Goal: Information Seeking & Learning: Learn about a topic

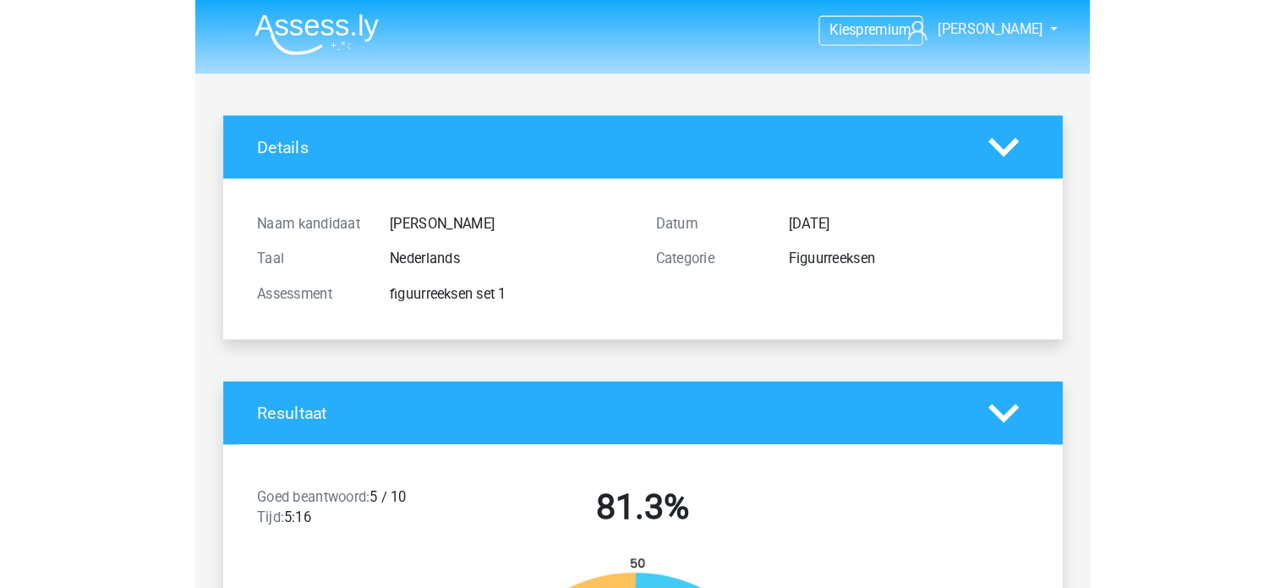
scroll to position [271, 0]
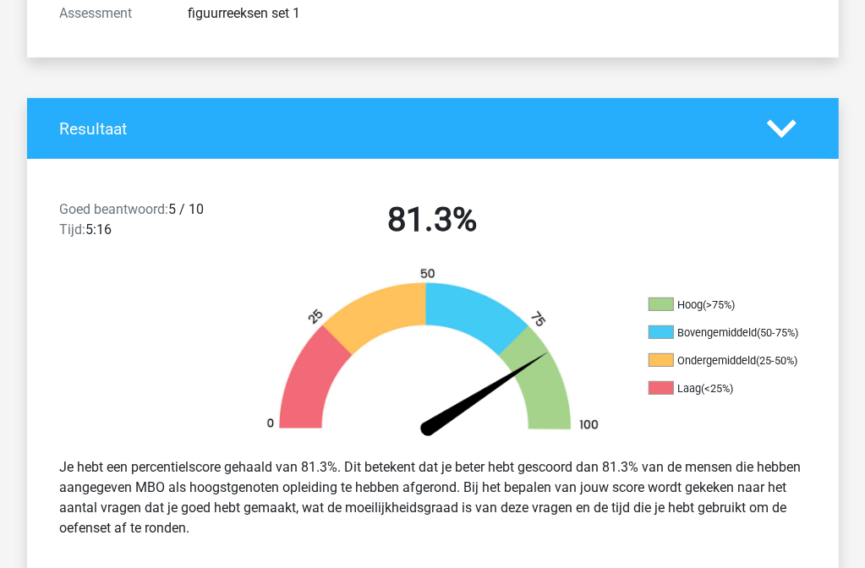
drag, startPoint x: 0, startPoint y: 0, endPoint x: 636, endPoint y: 256, distance: 685.6
click at [636, 256] on div "Goed beantwoord: 5 / 10 Tijd: 5:16 81.3%" at bounding box center [433, 223] width 812 height 88
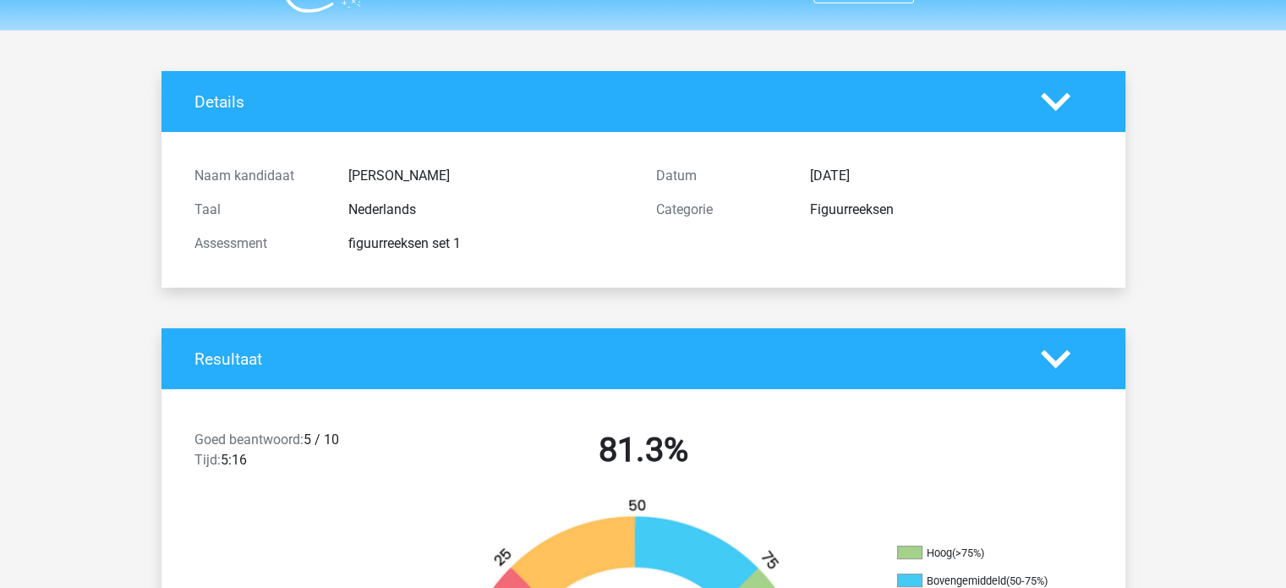
scroll to position [34, 0]
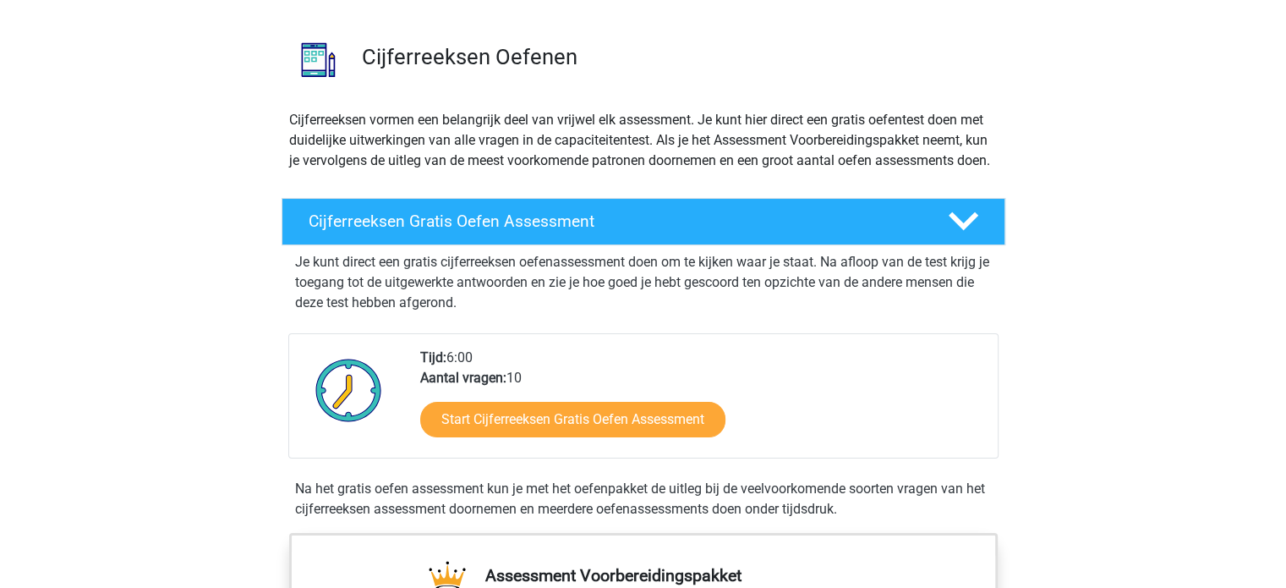
scroll to position [135, 0]
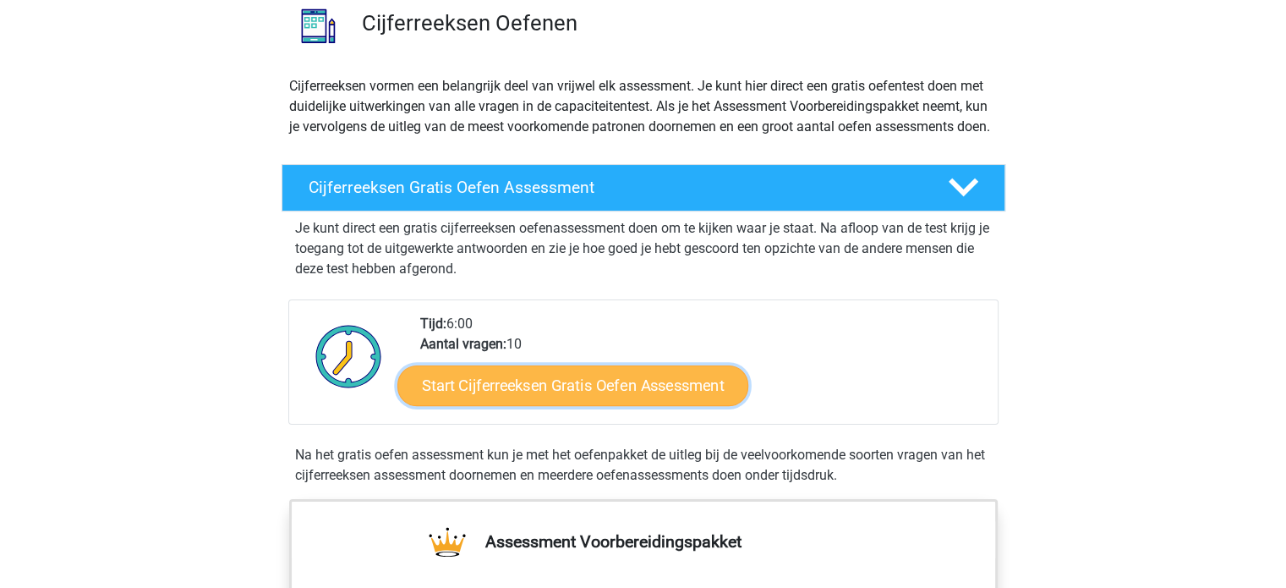
click at [542, 405] on link "Start Cijferreeksen Gratis Oefen Assessment" at bounding box center [572, 384] width 351 height 41
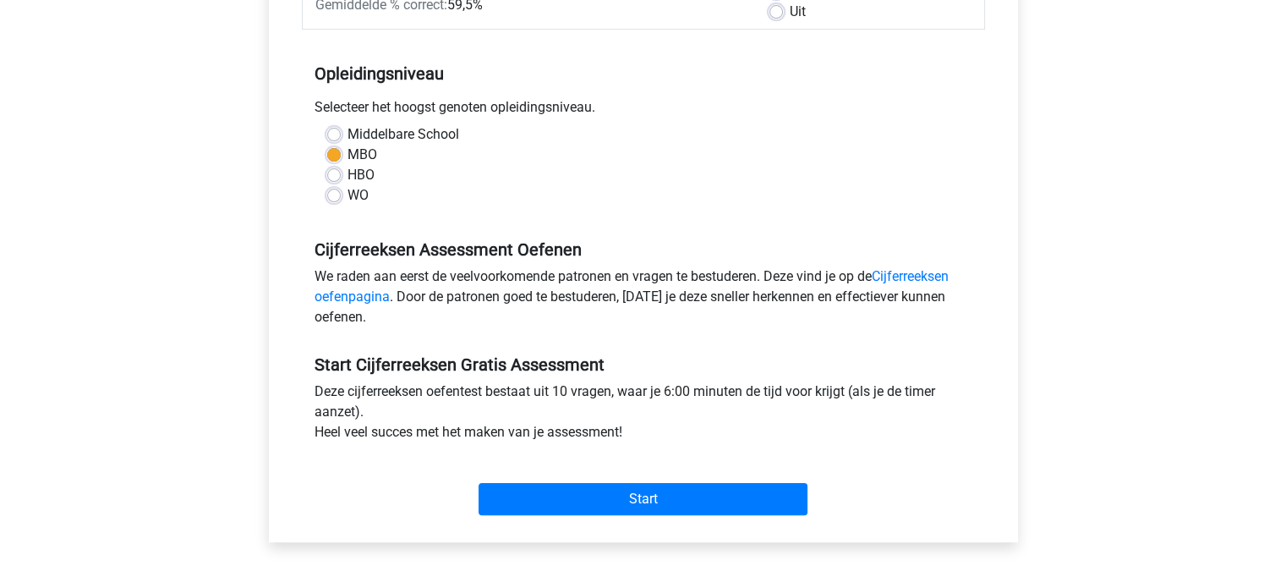
scroll to position [304, 0]
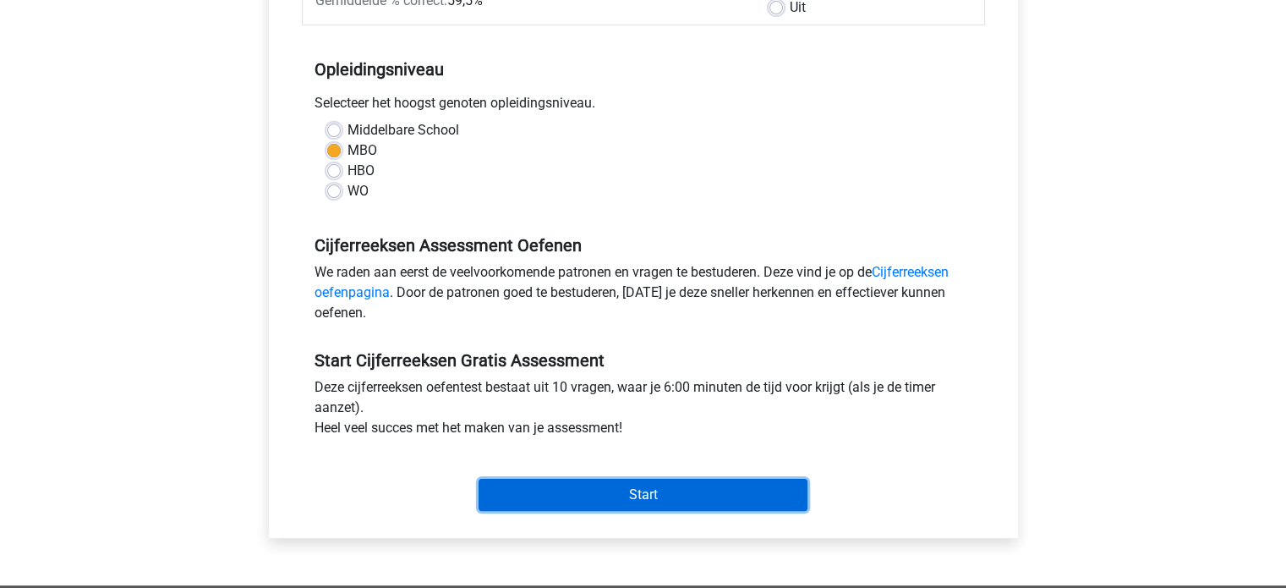
click at [631, 490] on input "Start" at bounding box center [643, 495] width 329 height 32
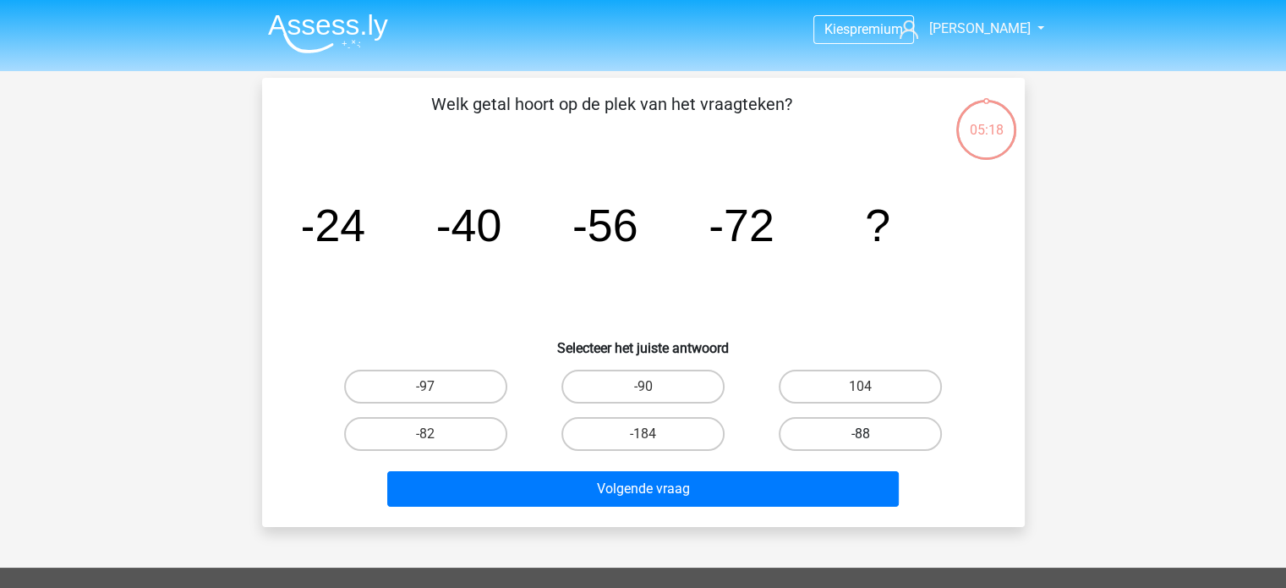
click at [846, 435] on label "-88" at bounding box center [860, 434] width 163 height 34
click at [861, 435] on input "-88" at bounding box center [866, 439] width 11 height 11
radio input "true"
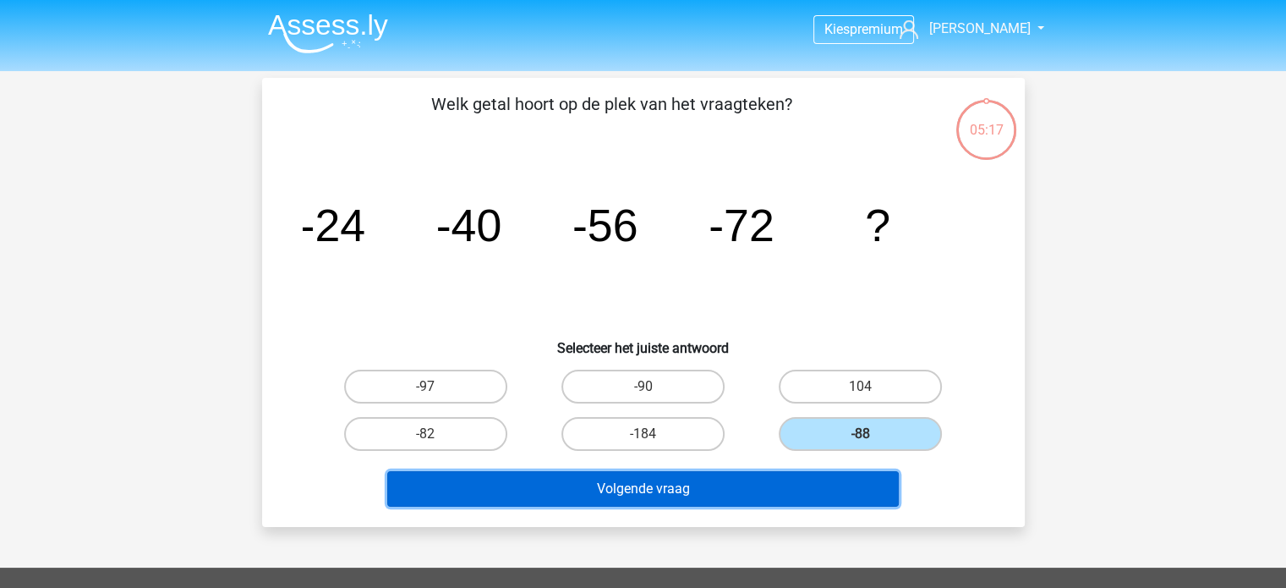
click at [680, 492] on button "Volgende vraag" at bounding box center [643, 489] width 512 height 36
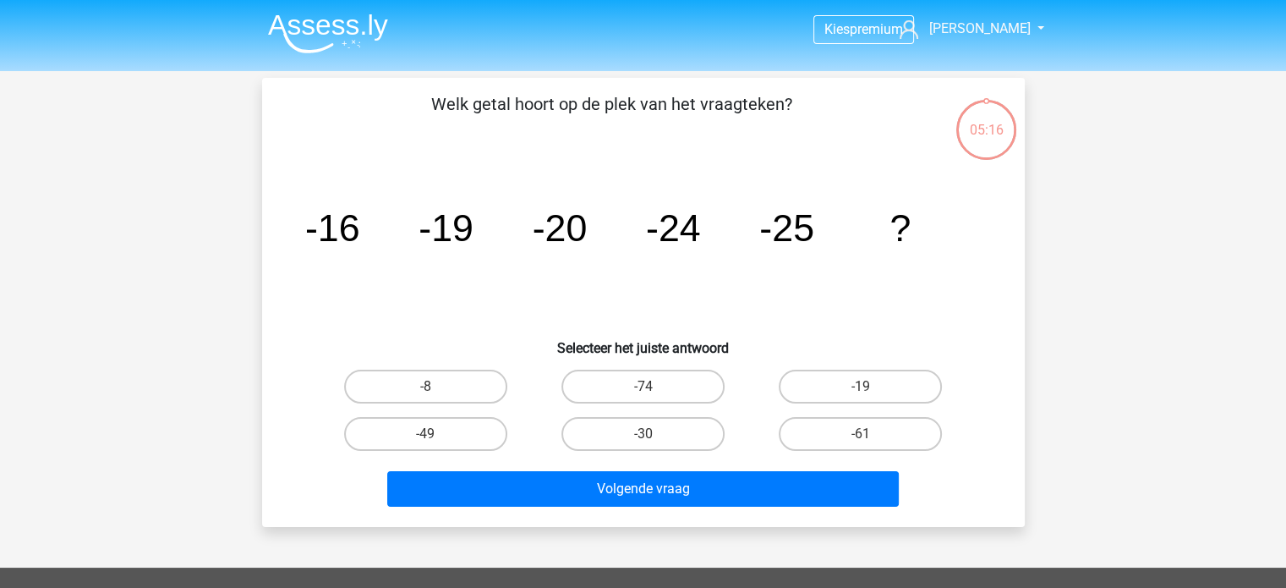
scroll to position [78, 0]
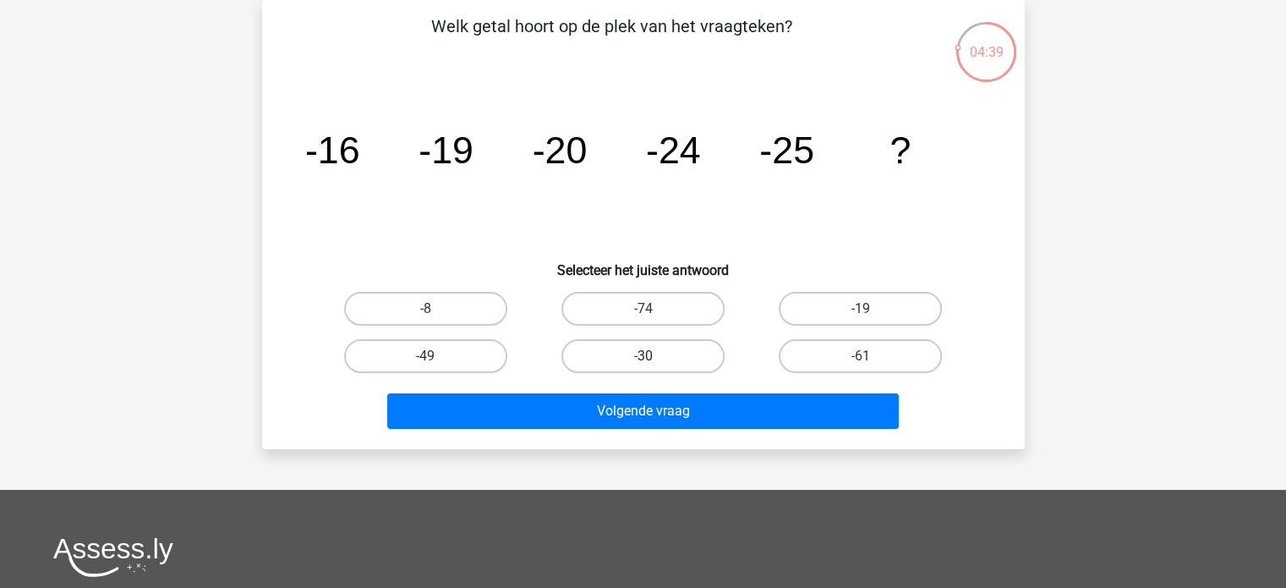
click at [653, 348] on label "-30" at bounding box center [642, 356] width 163 height 34
click at [653, 356] on input "-30" at bounding box center [648, 361] width 11 height 11
radio input "true"
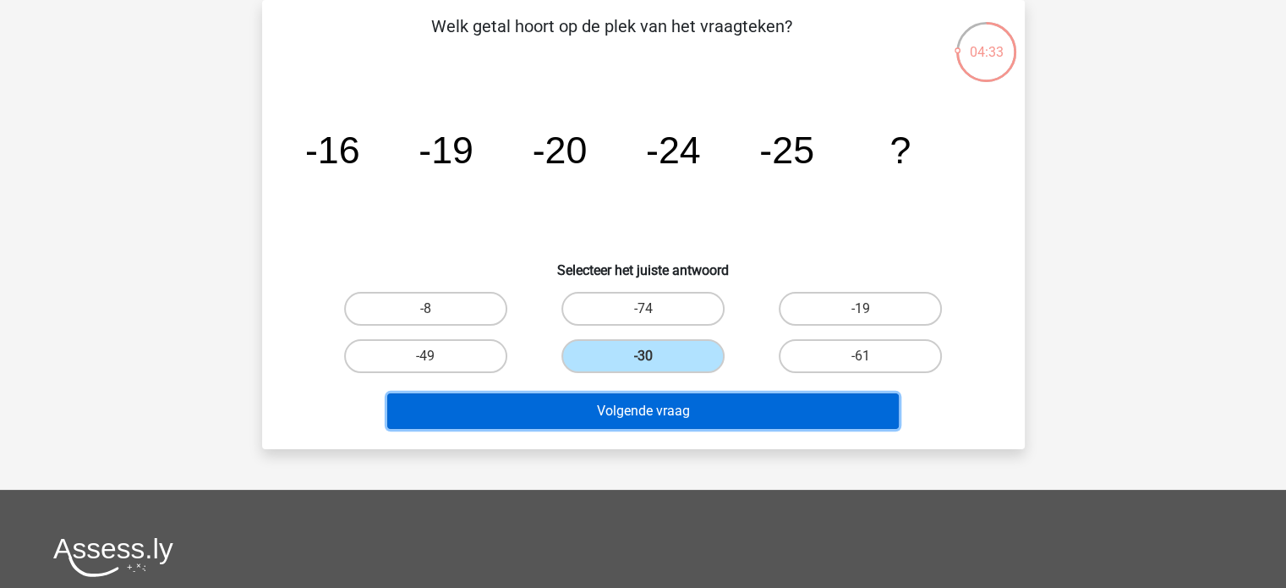
click at [634, 407] on button "Volgende vraag" at bounding box center [643, 411] width 512 height 36
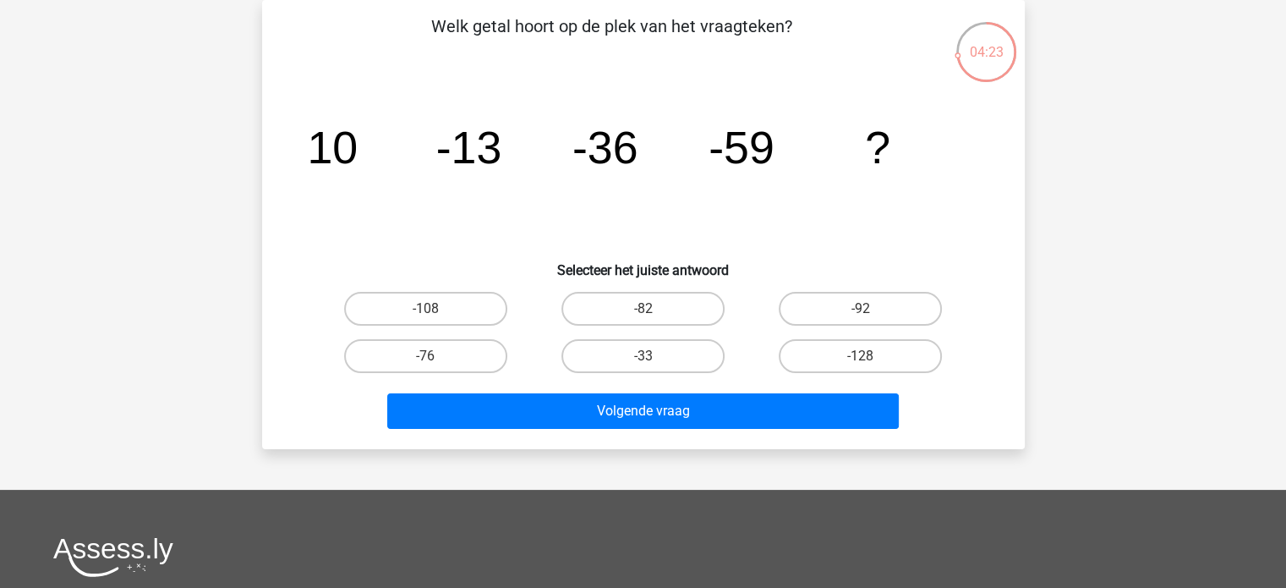
click at [429, 356] on input "-76" at bounding box center [430, 361] width 11 height 11
radio input "true"
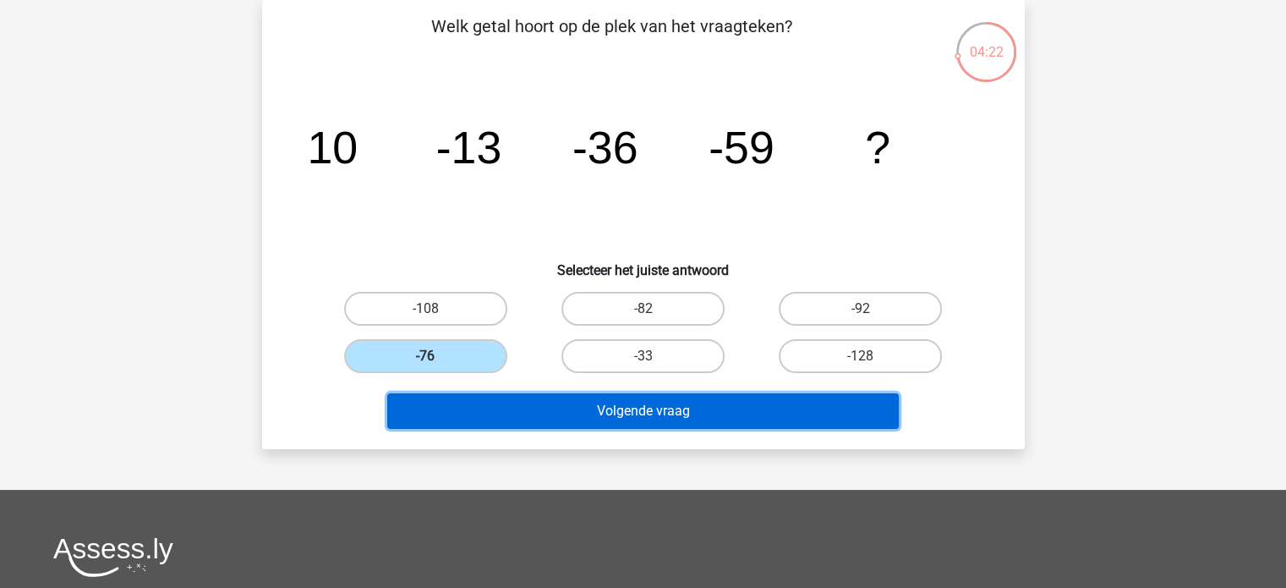
click at [575, 408] on button "Volgende vraag" at bounding box center [643, 411] width 512 height 36
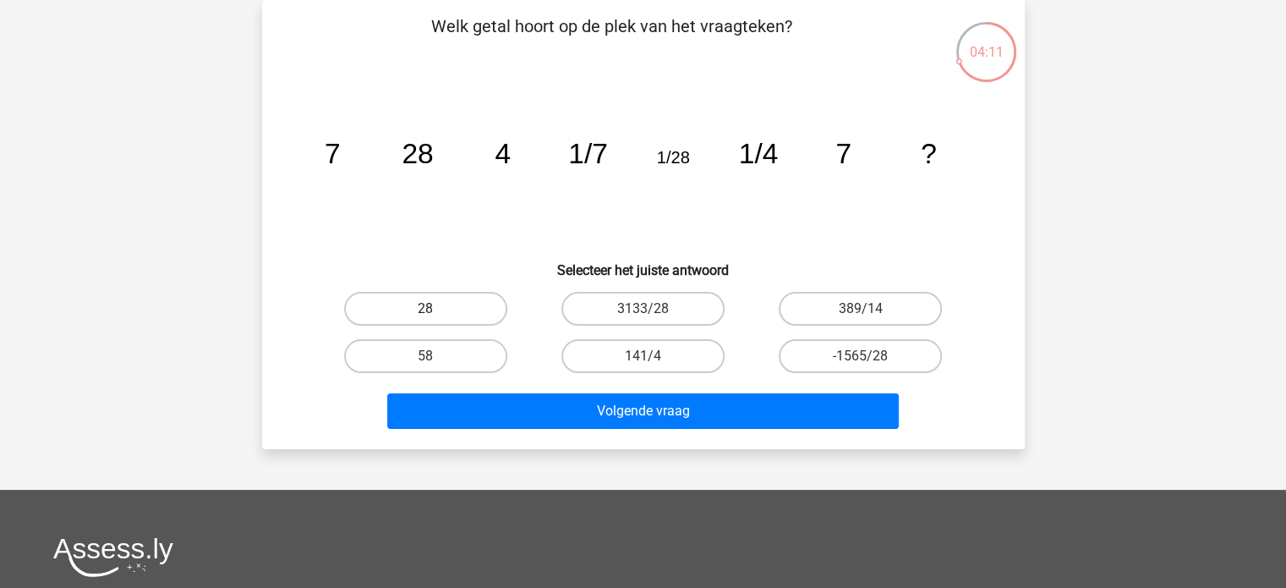
click at [468, 303] on label "28" at bounding box center [425, 309] width 163 height 34
click at [436, 309] on input "28" at bounding box center [430, 314] width 11 height 11
radio input "true"
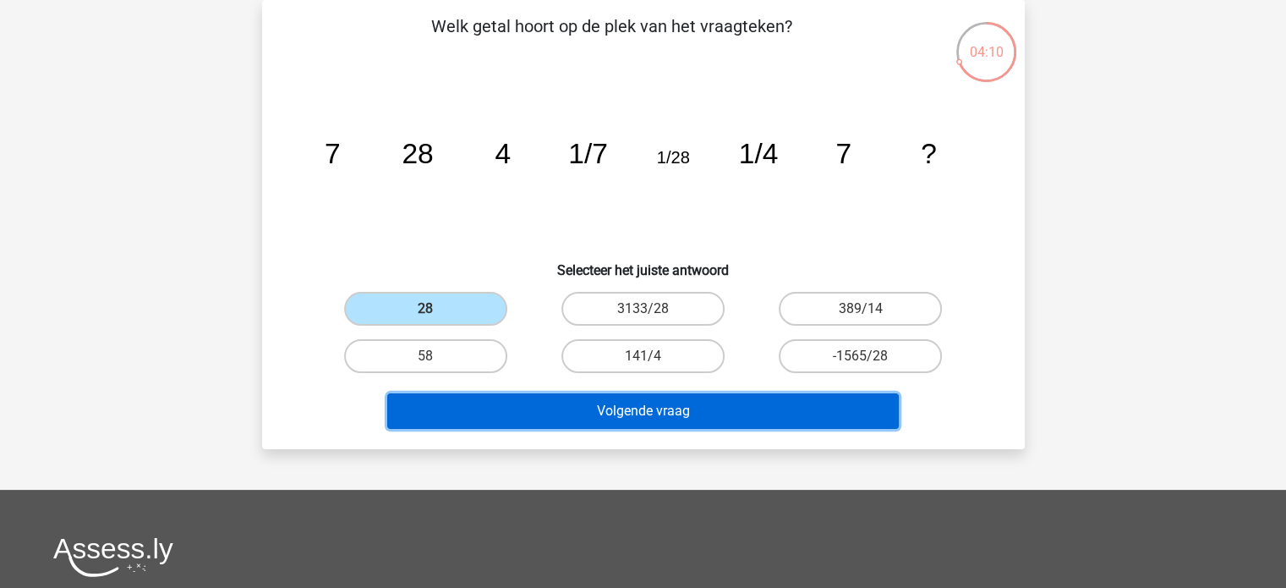
click at [626, 405] on button "Volgende vraag" at bounding box center [643, 411] width 512 height 36
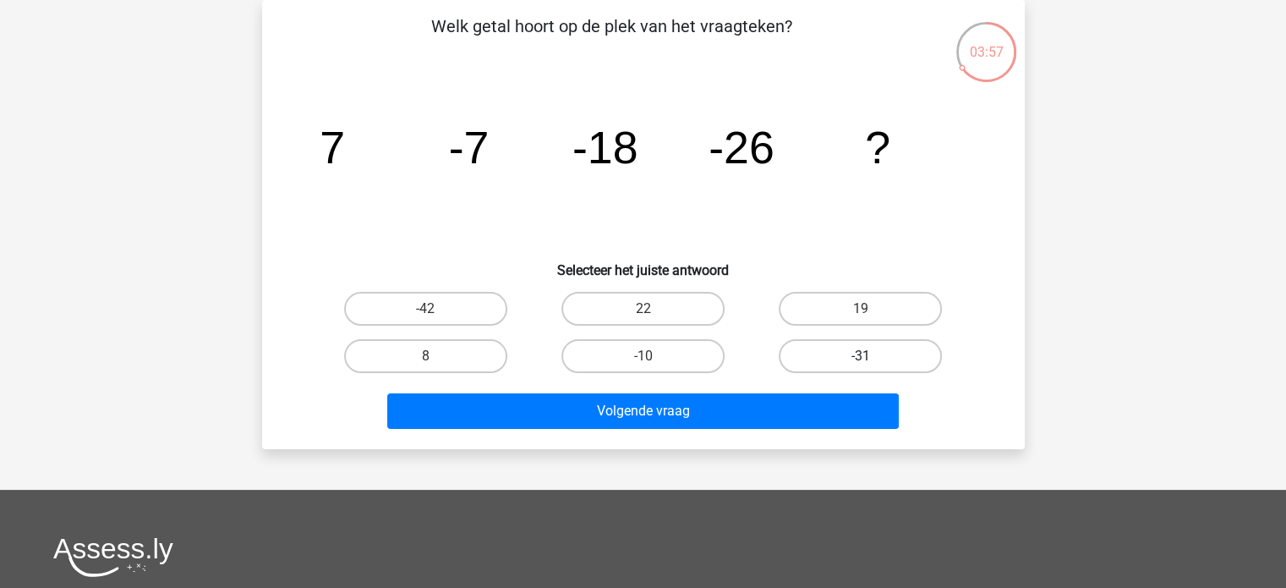
click at [822, 354] on label "-31" at bounding box center [860, 356] width 163 height 34
click at [861, 356] on input "-31" at bounding box center [866, 361] width 11 height 11
radio input "true"
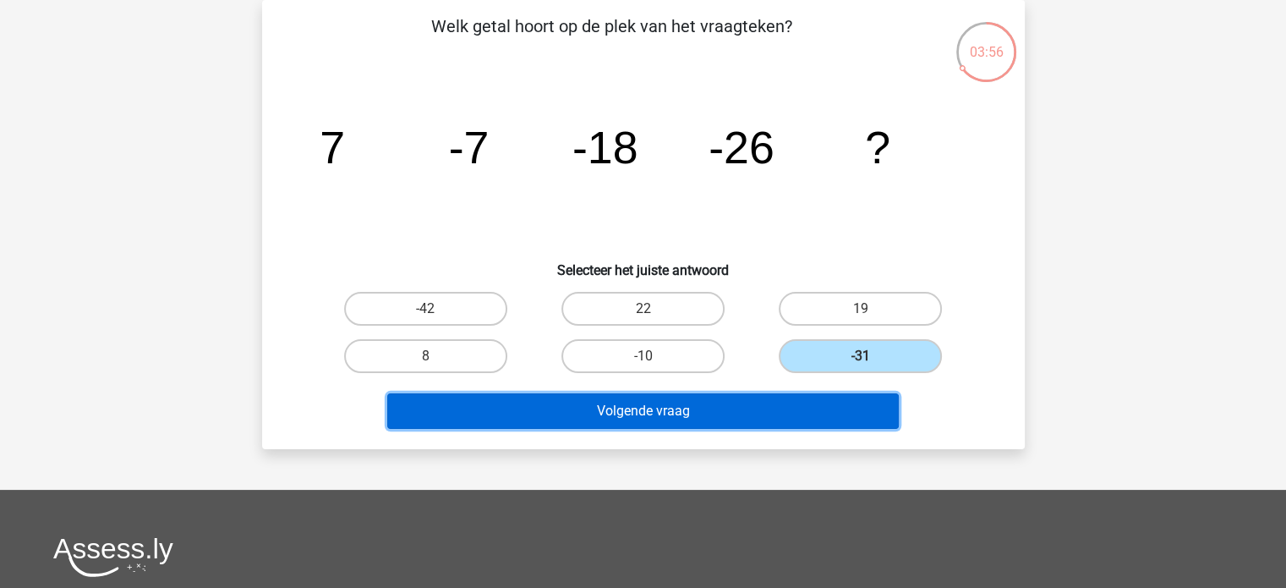
click at [651, 393] on button "Volgende vraag" at bounding box center [643, 411] width 512 height 36
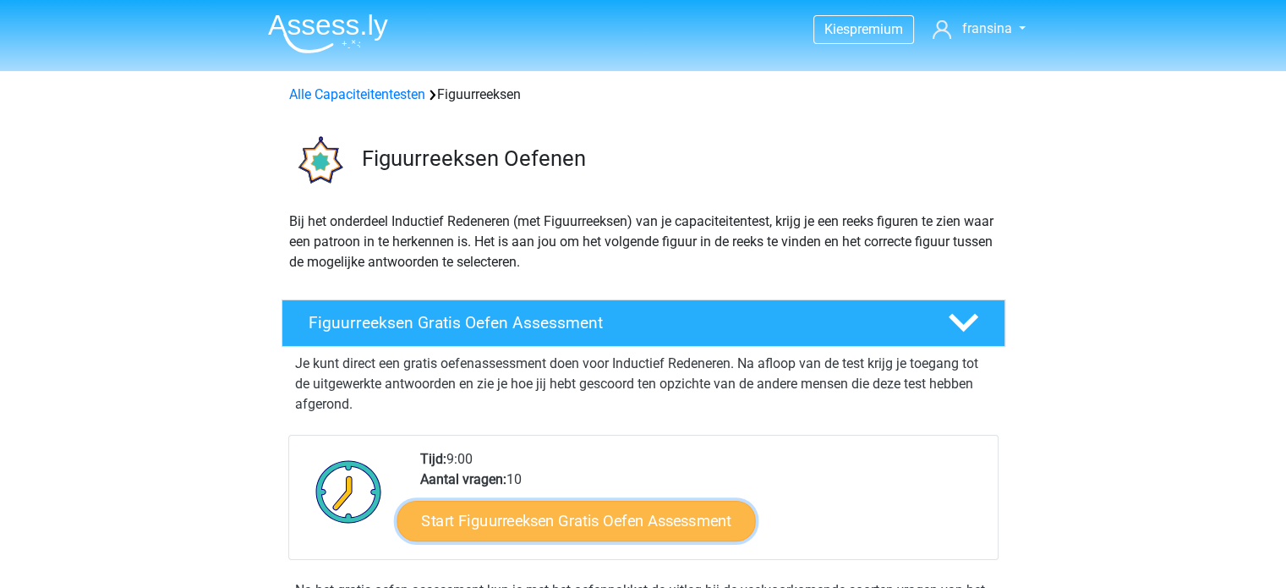
click at [600, 512] on link "Start Figuurreeksen Gratis Oefen Assessment" at bounding box center [576, 520] width 359 height 41
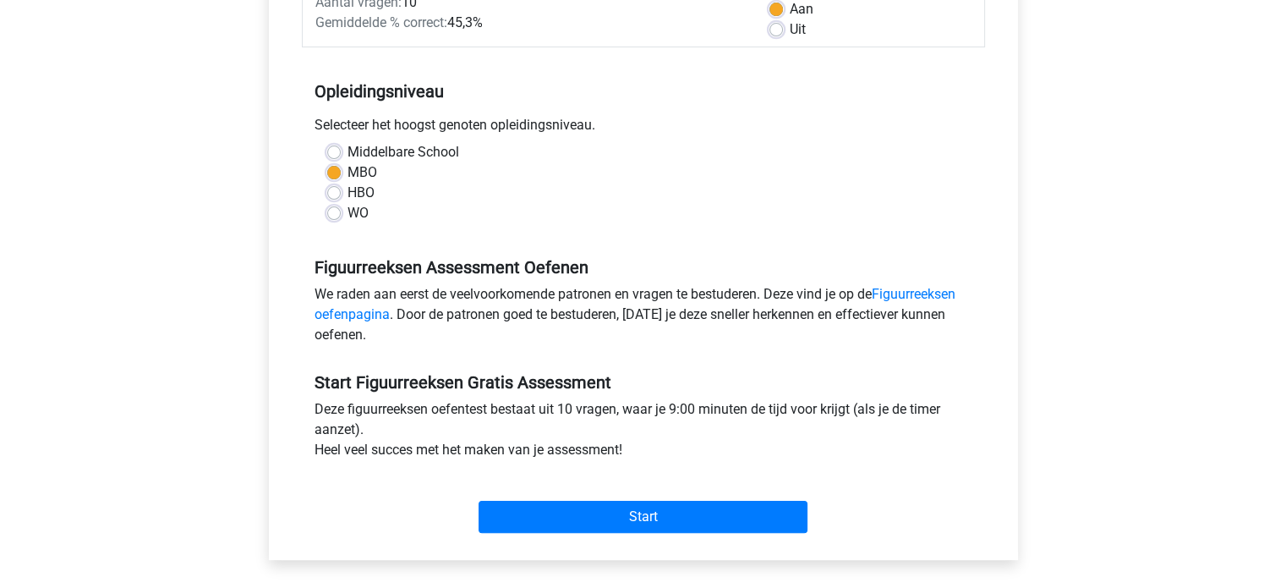
scroll to position [304, 0]
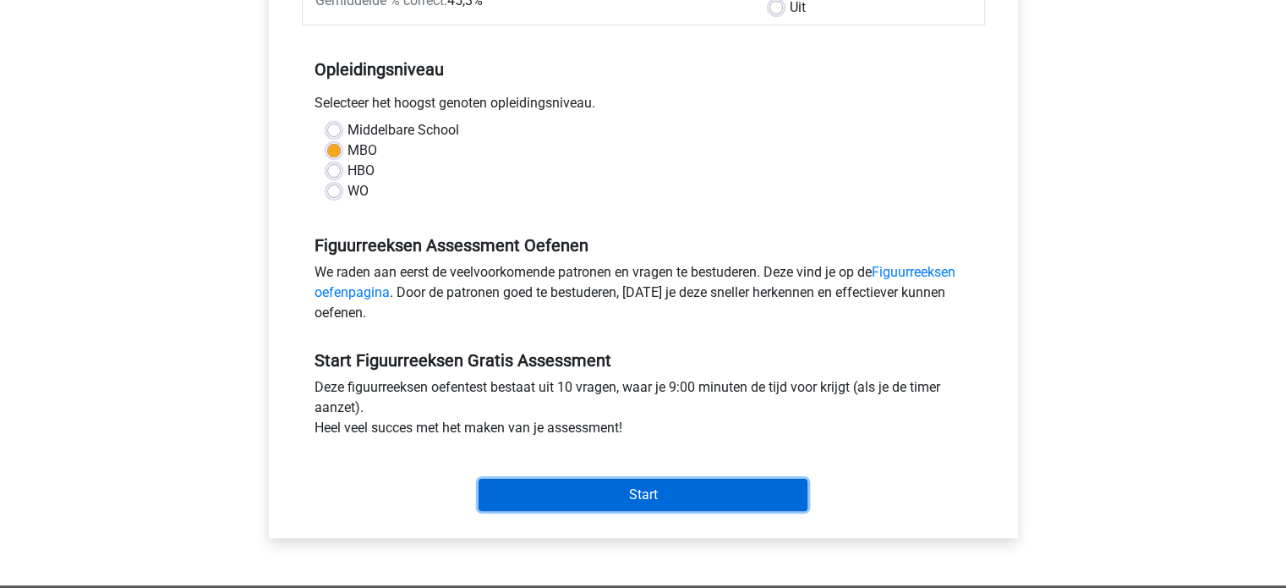
click at [624, 501] on input "Start" at bounding box center [643, 495] width 329 height 32
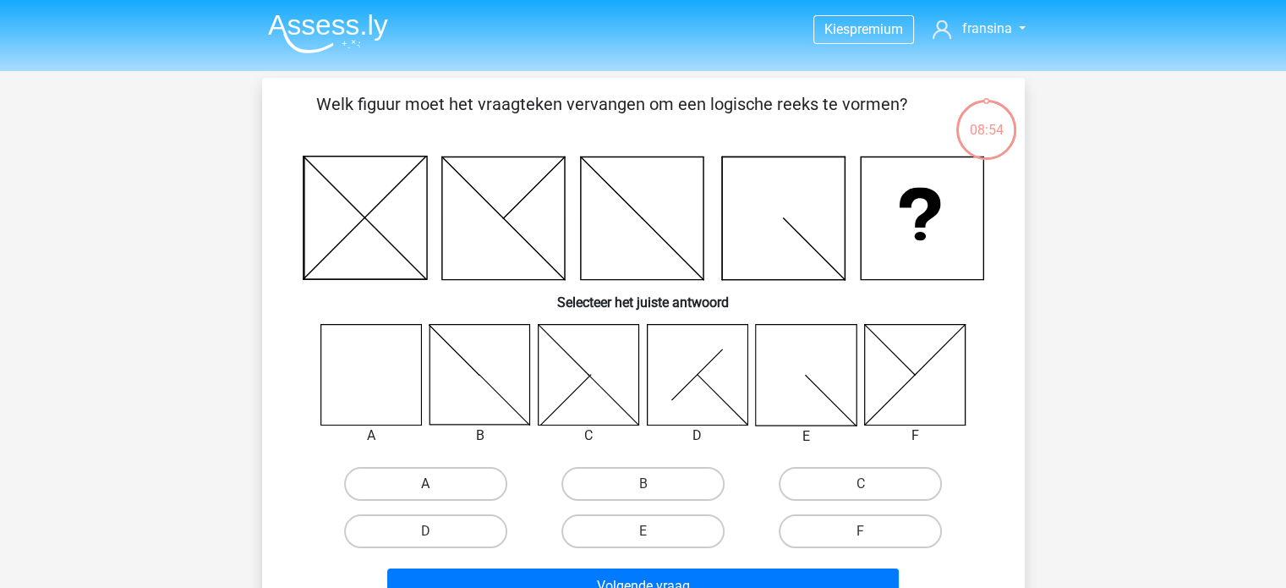
click at [421, 478] on label "A" at bounding box center [425, 484] width 163 height 34
click at [425, 484] on input "A" at bounding box center [430, 489] width 11 height 11
radio input "true"
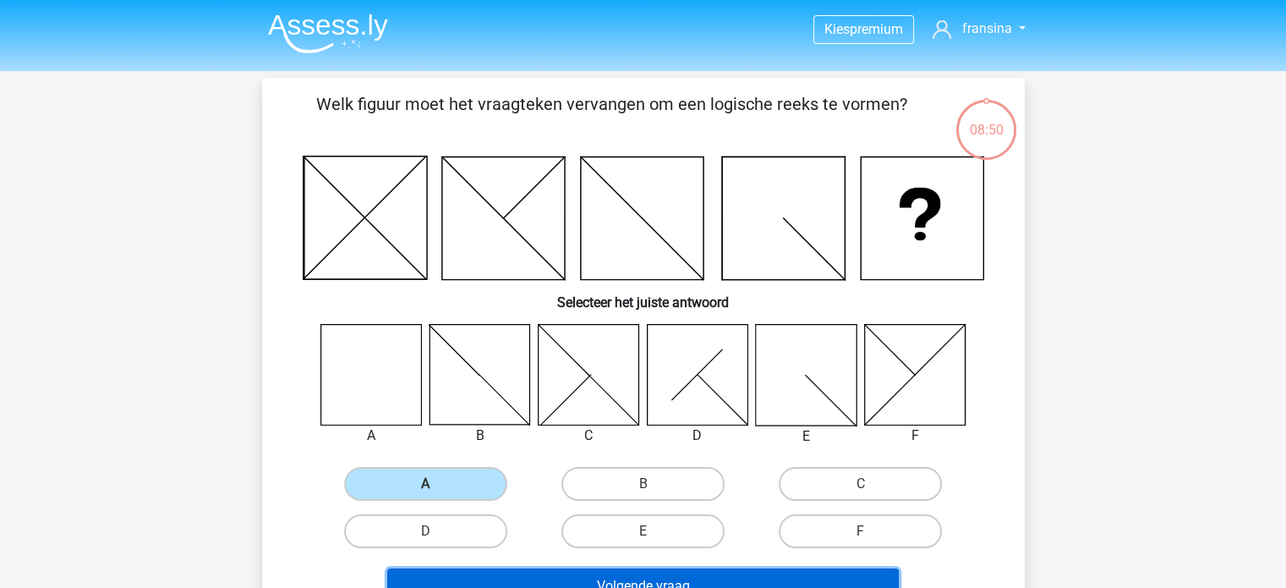
click at [622, 578] on button "Volgende vraag" at bounding box center [643, 586] width 512 height 36
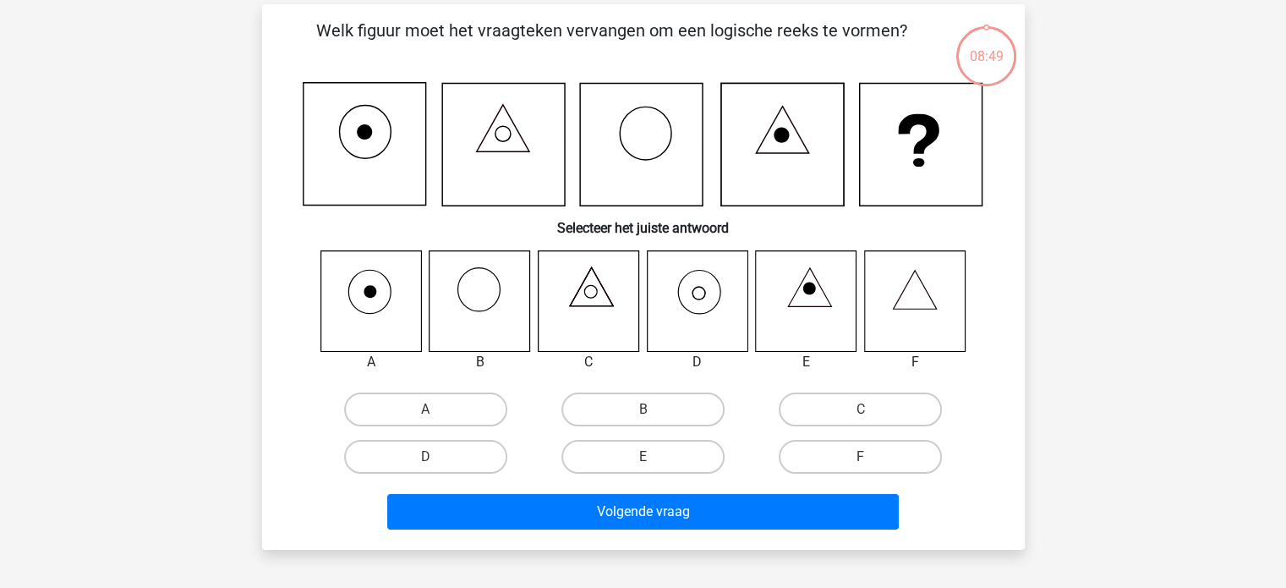
scroll to position [78, 0]
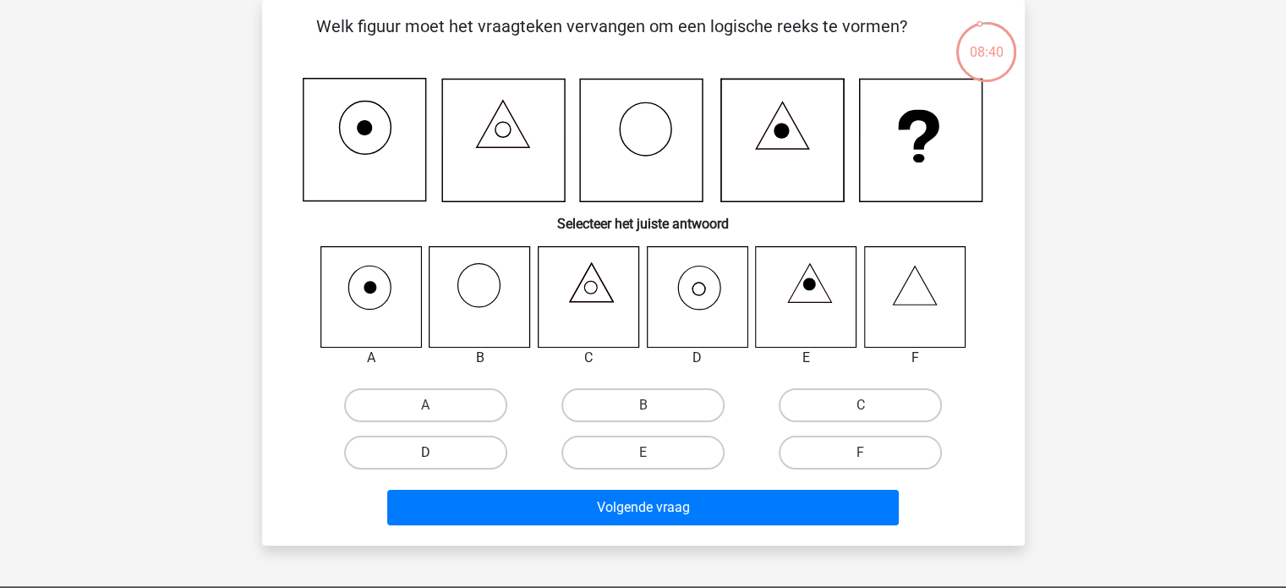
click at [450, 443] on label "D" at bounding box center [425, 452] width 163 height 34
click at [436, 452] on input "D" at bounding box center [430, 457] width 11 height 11
radio input "true"
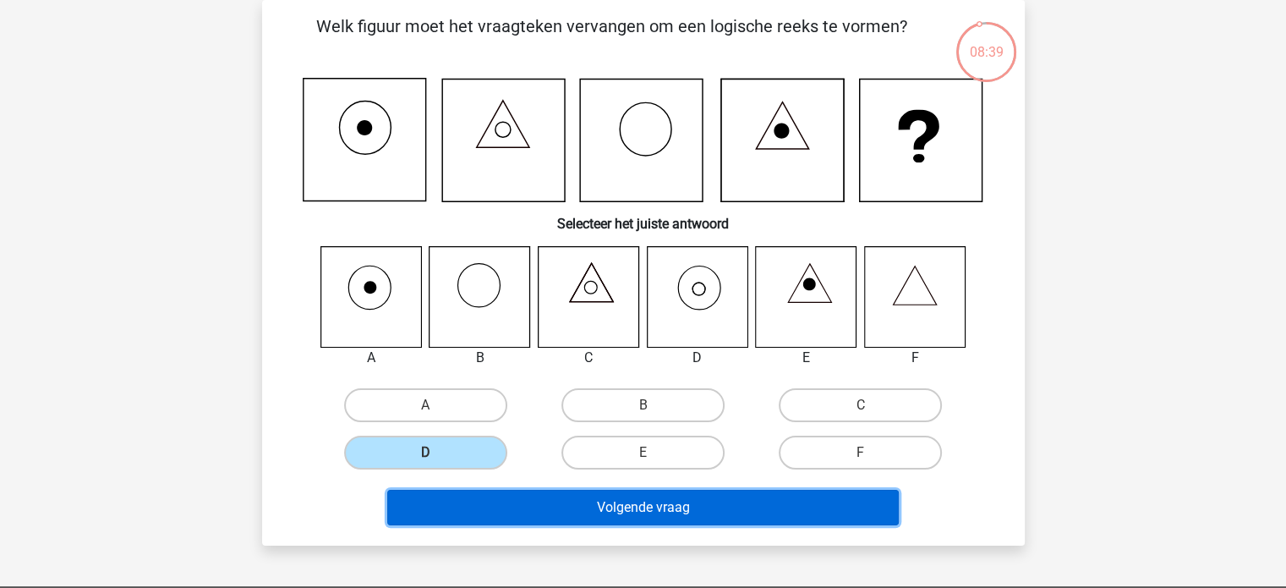
click at [663, 517] on button "Volgende vraag" at bounding box center [643, 508] width 512 height 36
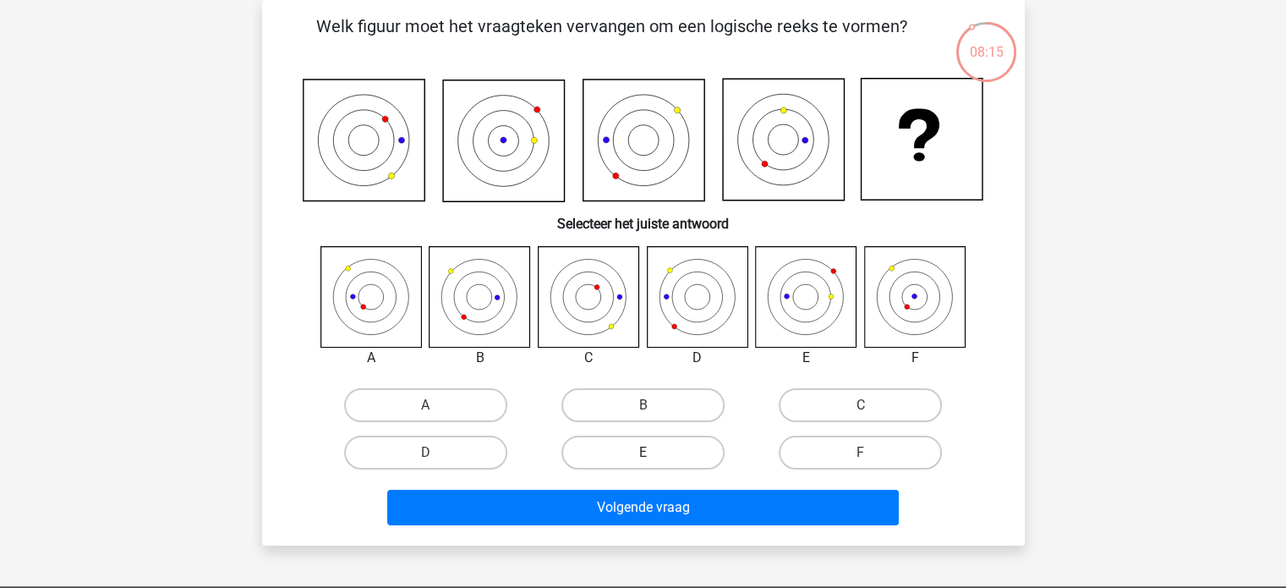
click at [666, 450] on label "E" at bounding box center [642, 452] width 163 height 34
click at [654, 452] on input "E" at bounding box center [648, 457] width 11 height 11
radio input "true"
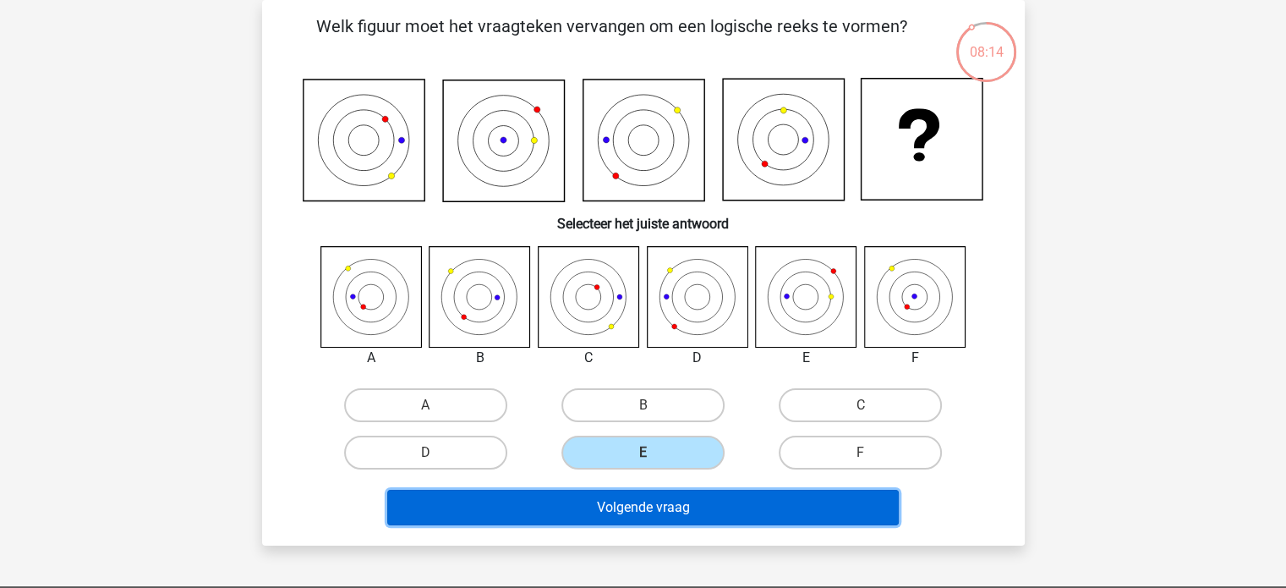
click at [624, 520] on button "Volgende vraag" at bounding box center [643, 508] width 512 height 36
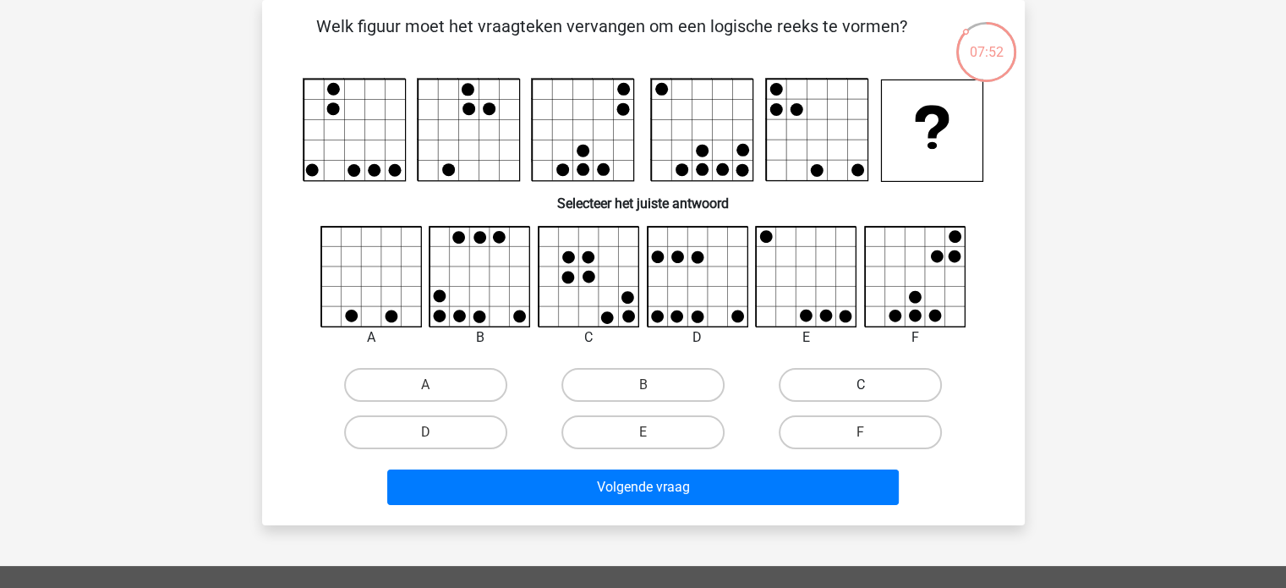
click at [820, 376] on label "C" at bounding box center [860, 385] width 163 height 34
click at [861, 385] on input "C" at bounding box center [866, 390] width 11 height 11
radio input "true"
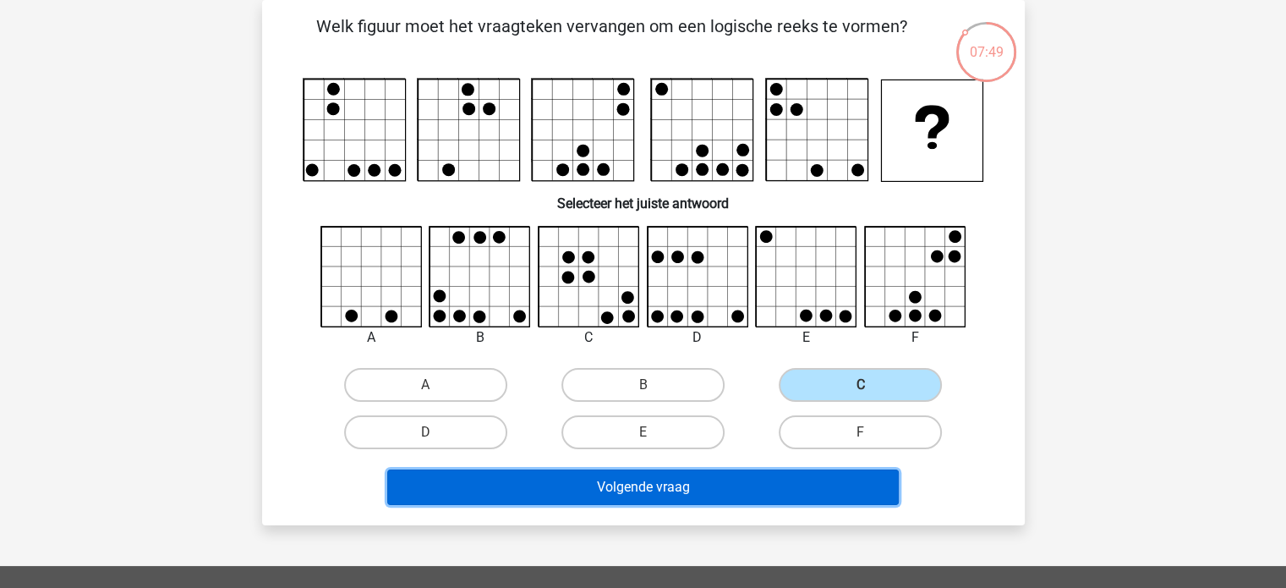
click at [715, 478] on button "Volgende vraag" at bounding box center [643, 487] width 512 height 36
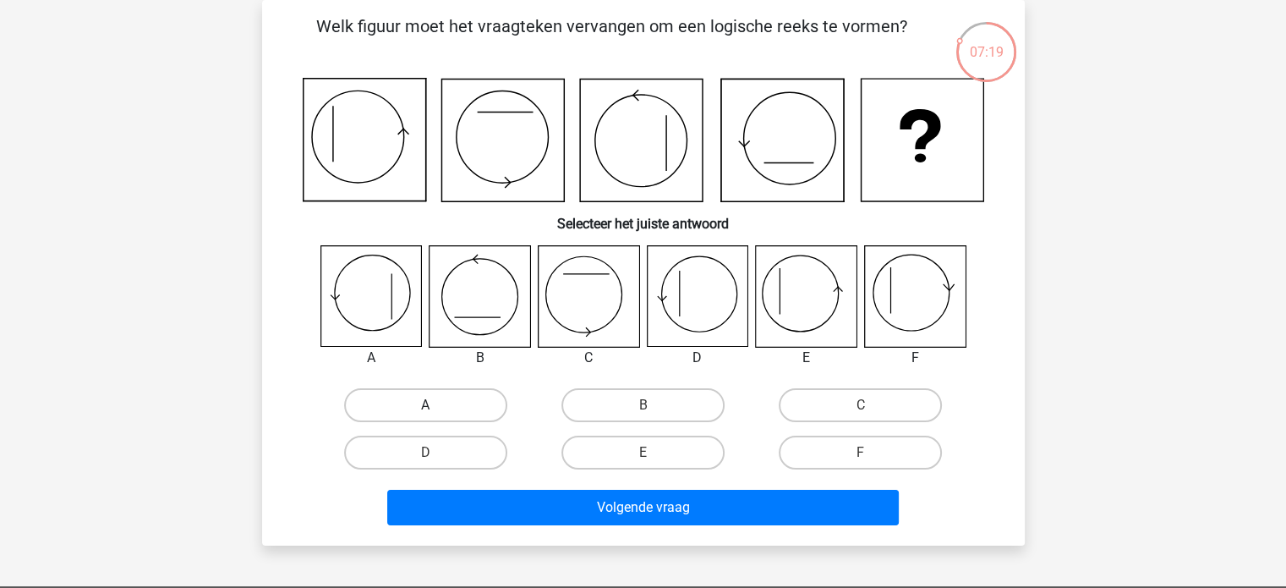
click at [446, 406] on label "A" at bounding box center [425, 405] width 163 height 34
click at [436, 406] on input "A" at bounding box center [430, 410] width 11 height 11
radio input "true"
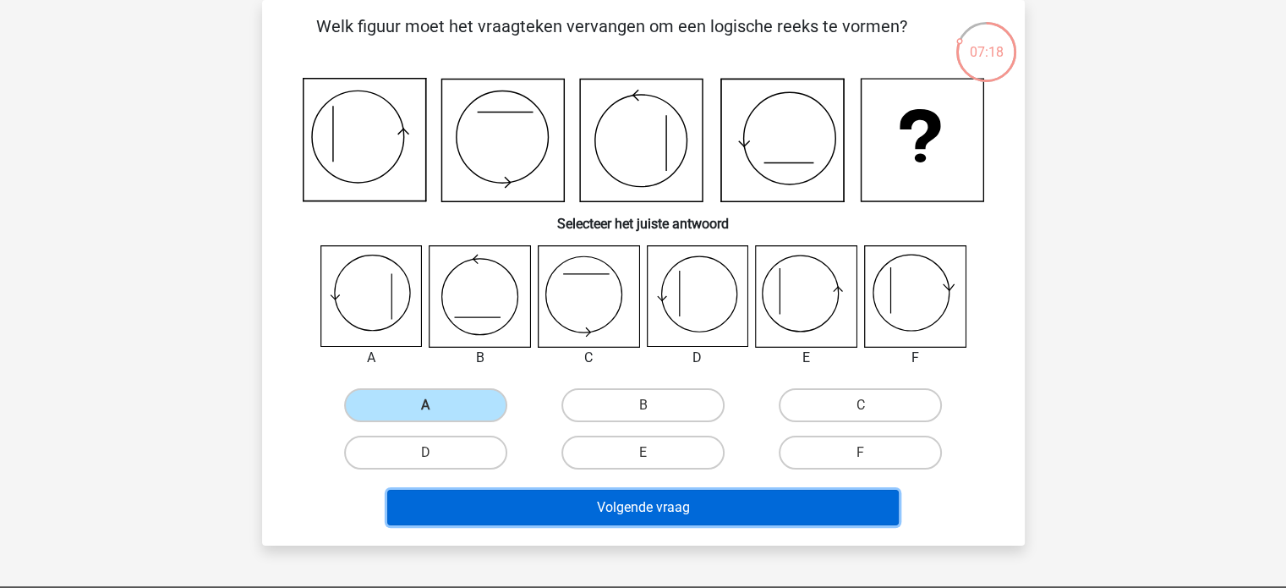
click at [625, 503] on button "Volgende vraag" at bounding box center [643, 508] width 512 height 36
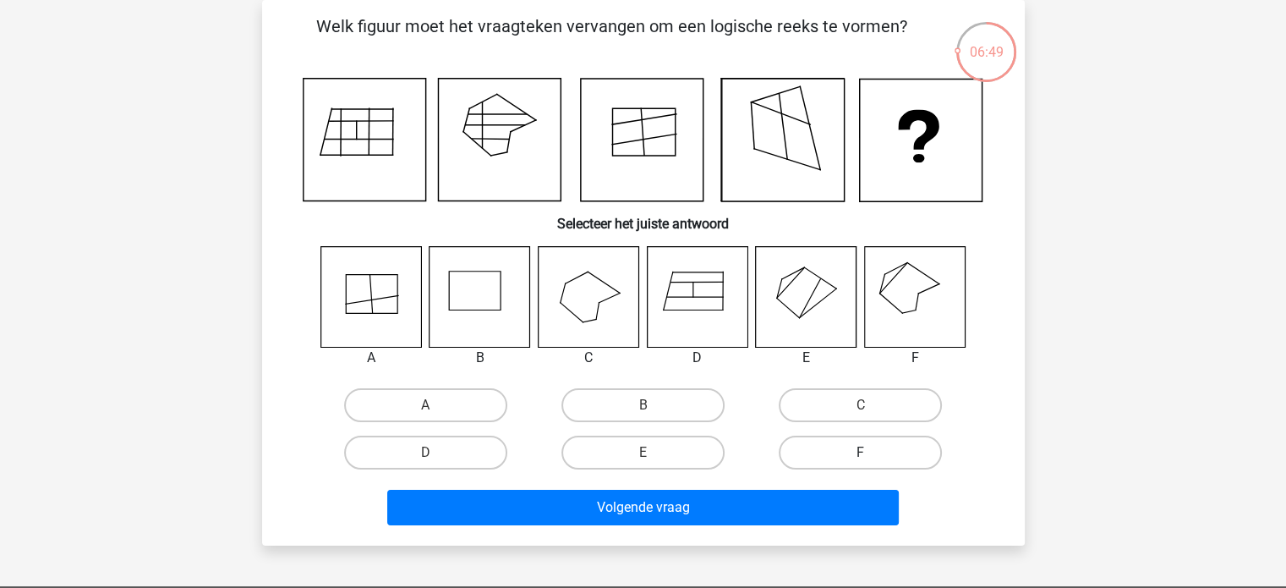
click at [807, 446] on label "F" at bounding box center [860, 452] width 163 height 34
click at [861, 452] on input "F" at bounding box center [866, 457] width 11 height 11
radio input "true"
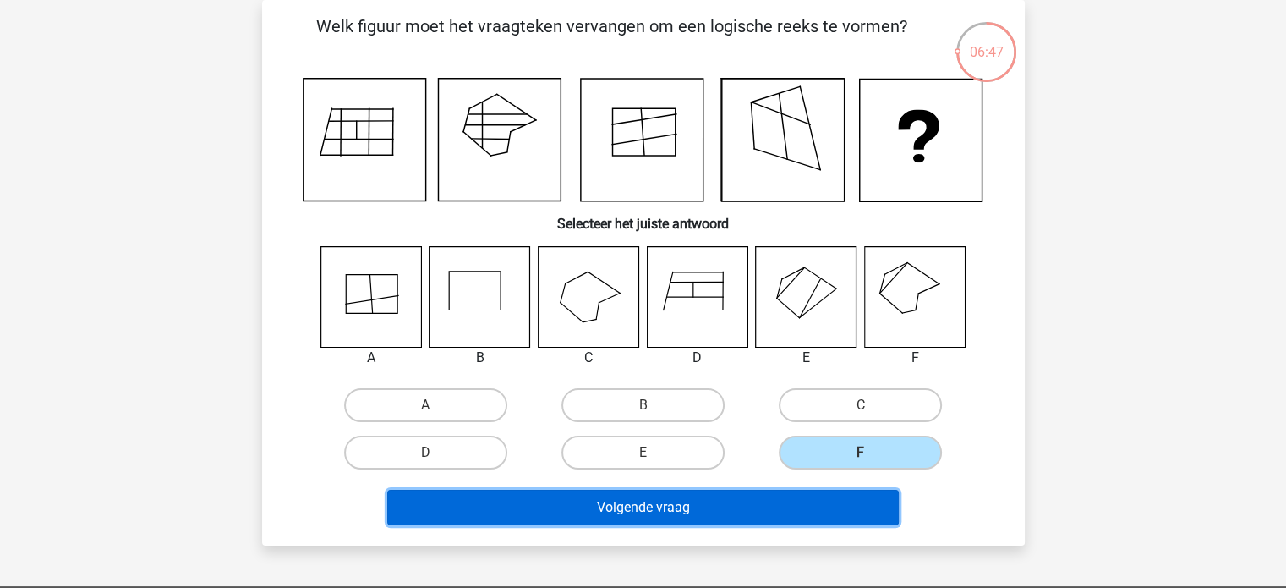
click at [687, 508] on button "Volgende vraag" at bounding box center [643, 508] width 512 height 36
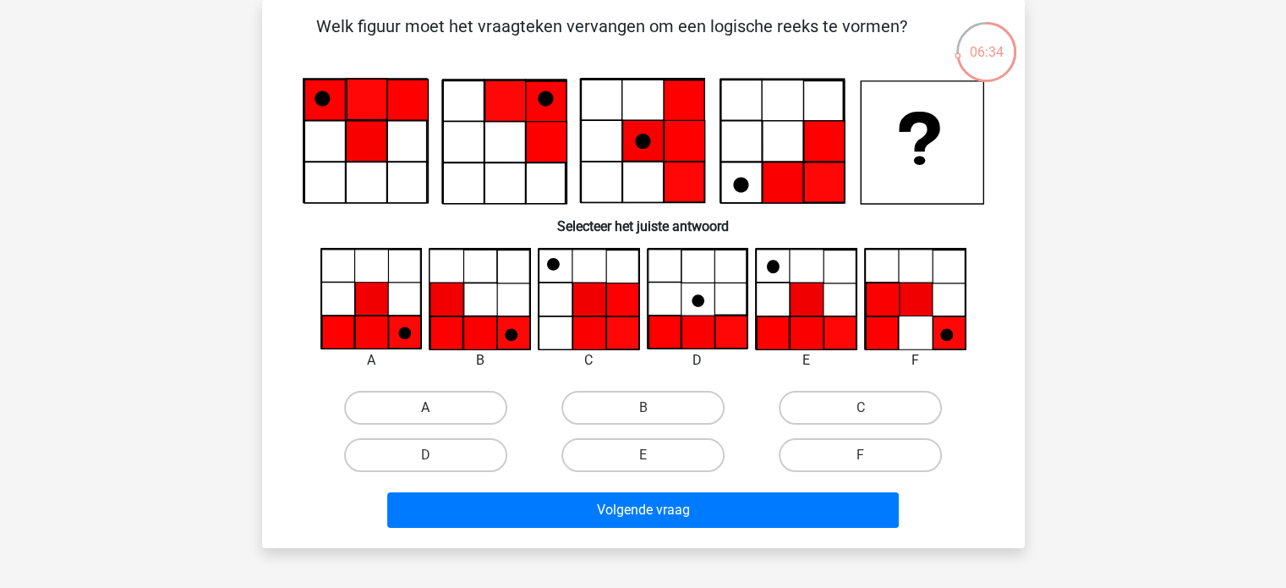
click at [436, 403] on label "A" at bounding box center [425, 408] width 163 height 34
click at [436, 408] on input "A" at bounding box center [430, 413] width 11 height 11
radio input "true"
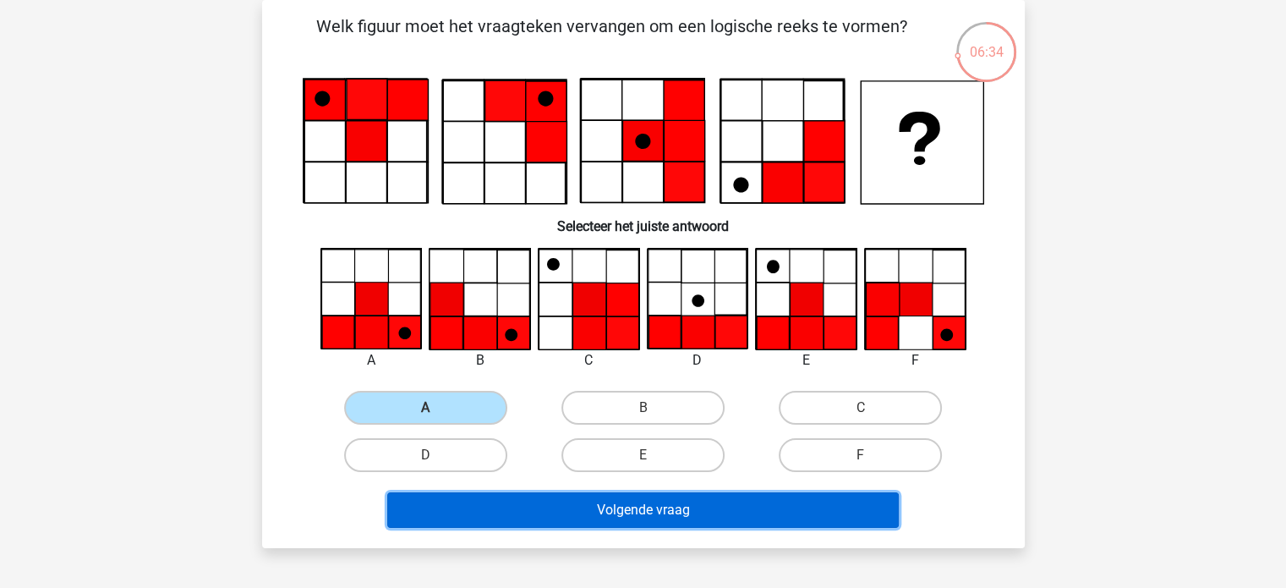
click at [590, 501] on button "Volgende vraag" at bounding box center [643, 510] width 512 height 36
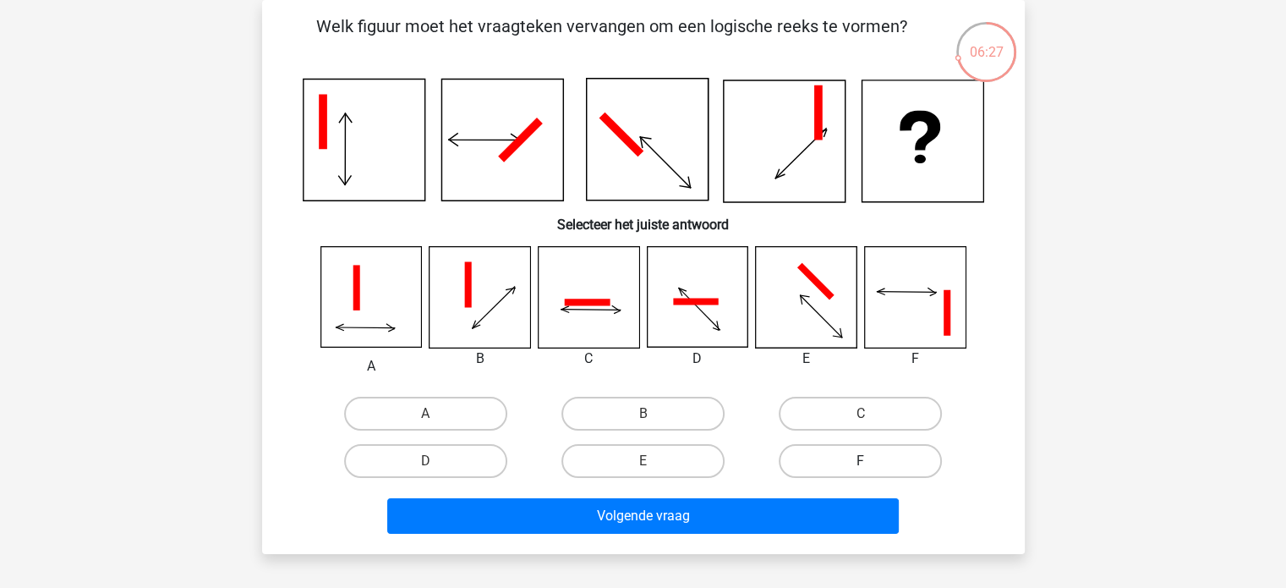
click at [827, 457] on label "F" at bounding box center [860, 461] width 163 height 34
click at [861, 461] on input "F" at bounding box center [866, 466] width 11 height 11
radio input "true"
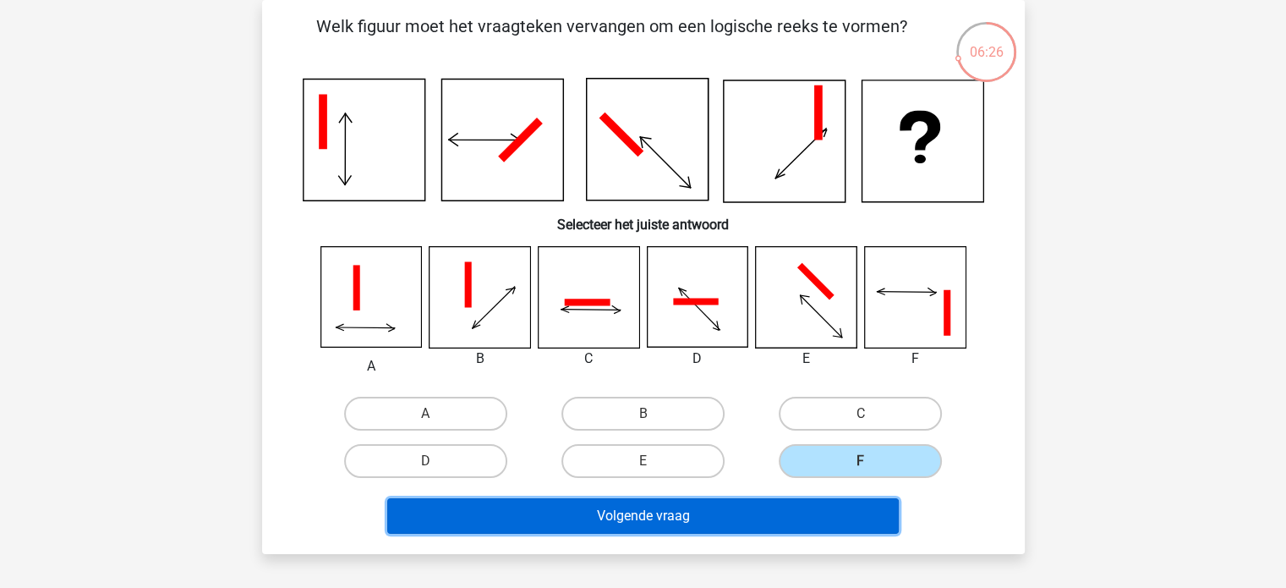
click at [709, 507] on button "Volgende vraag" at bounding box center [643, 516] width 512 height 36
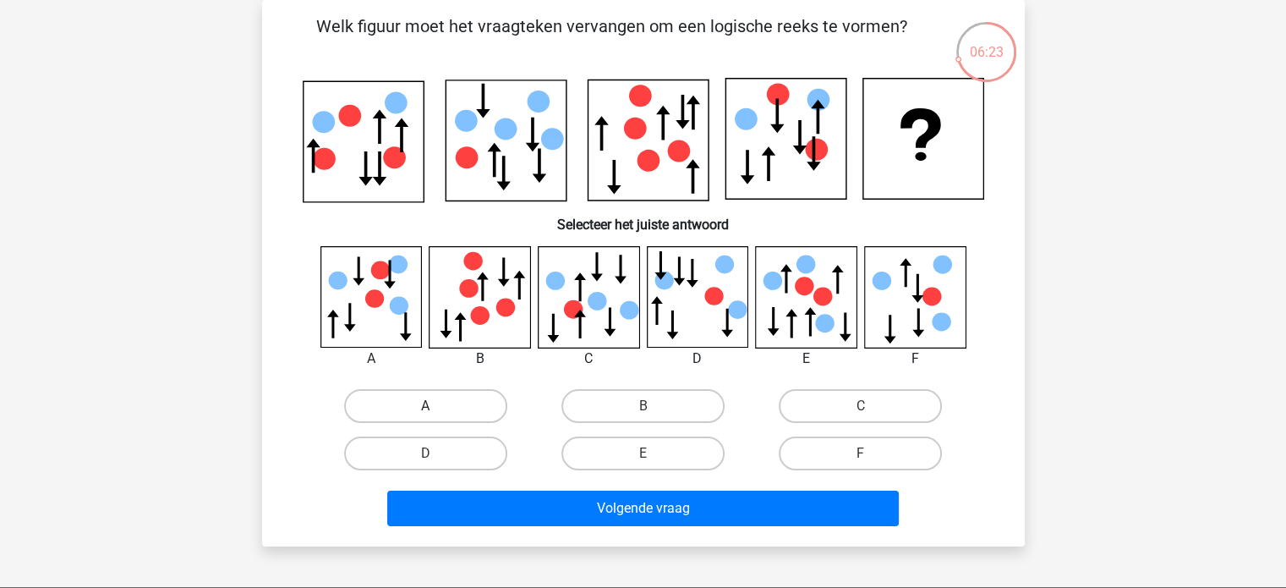
click at [486, 409] on label "A" at bounding box center [425, 406] width 163 height 34
click at [436, 409] on input "A" at bounding box center [430, 411] width 11 height 11
radio input "true"
click at [593, 482] on div "Volgende vraag" at bounding box center [643, 505] width 709 height 56
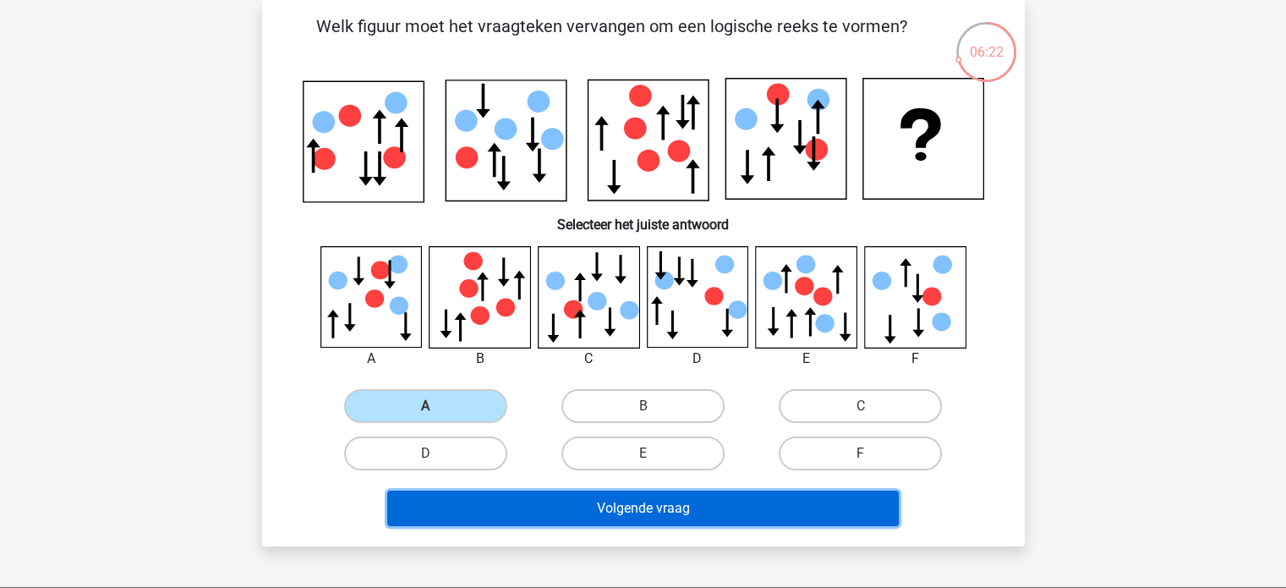
click at [583, 490] on button "Volgende vraag" at bounding box center [643, 508] width 512 height 36
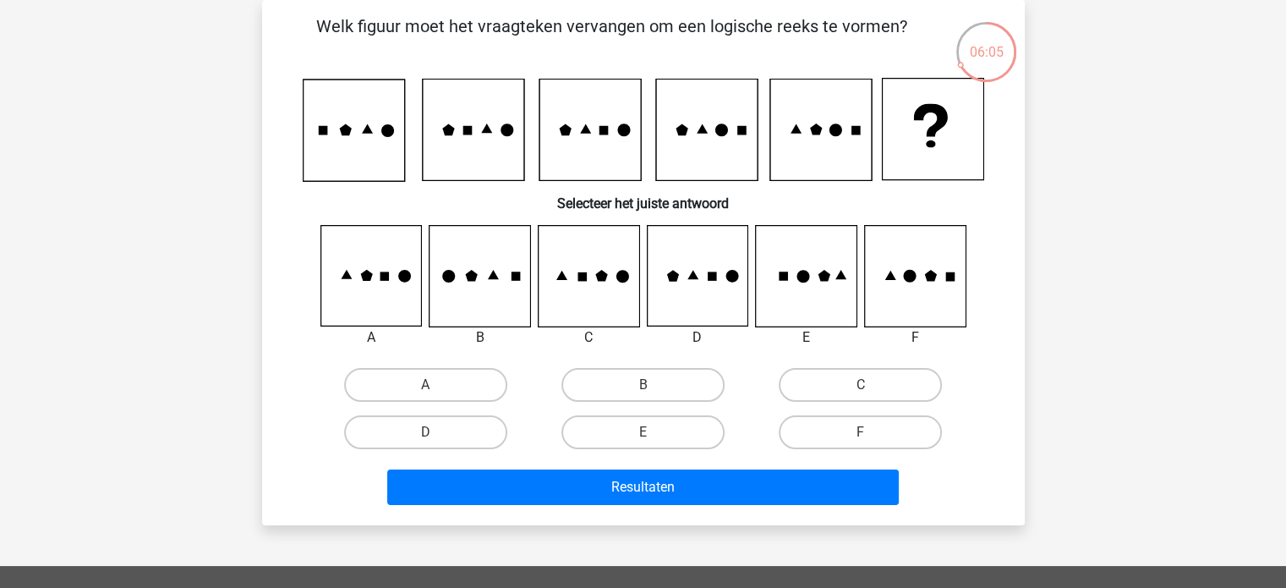
click at [681, 290] on icon at bounding box center [697, 276] width 101 height 101
click at [829, 431] on label "F" at bounding box center [860, 432] width 163 height 34
click at [861, 432] on input "F" at bounding box center [866, 437] width 11 height 11
radio input "true"
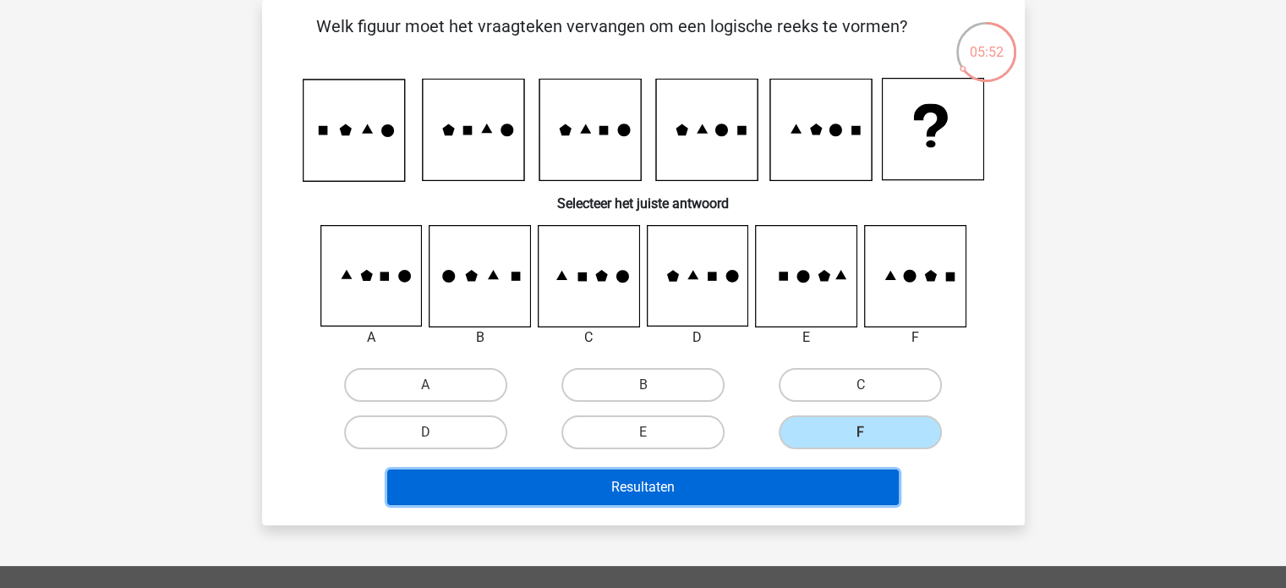
click at [687, 488] on button "Resultaten" at bounding box center [643, 487] width 512 height 36
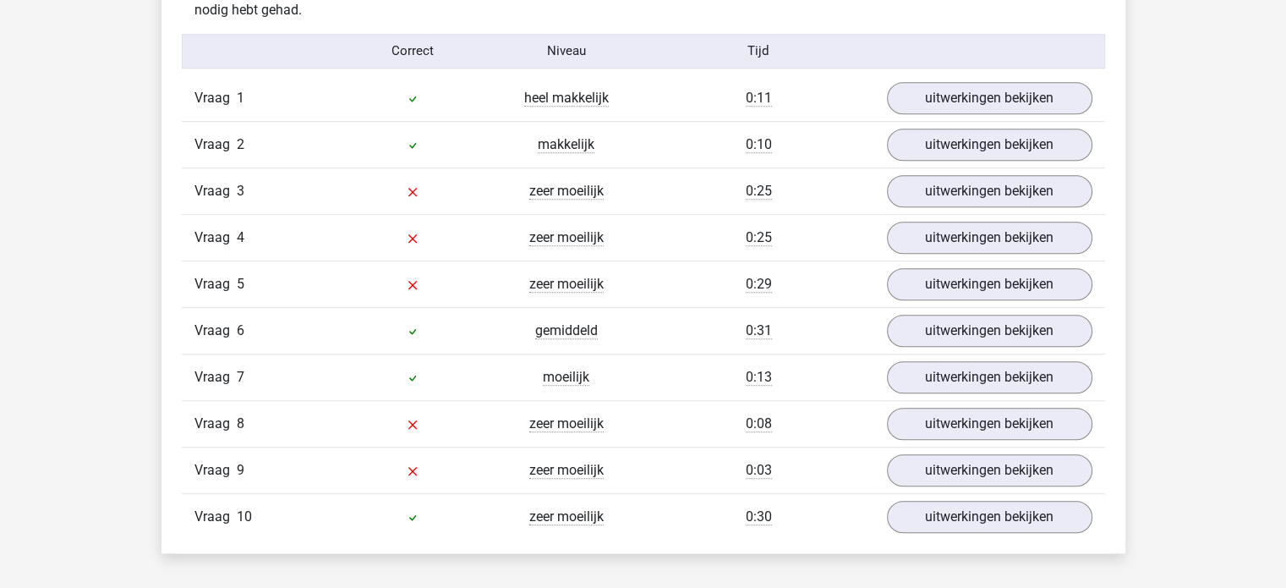
scroll to position [1387, 0]
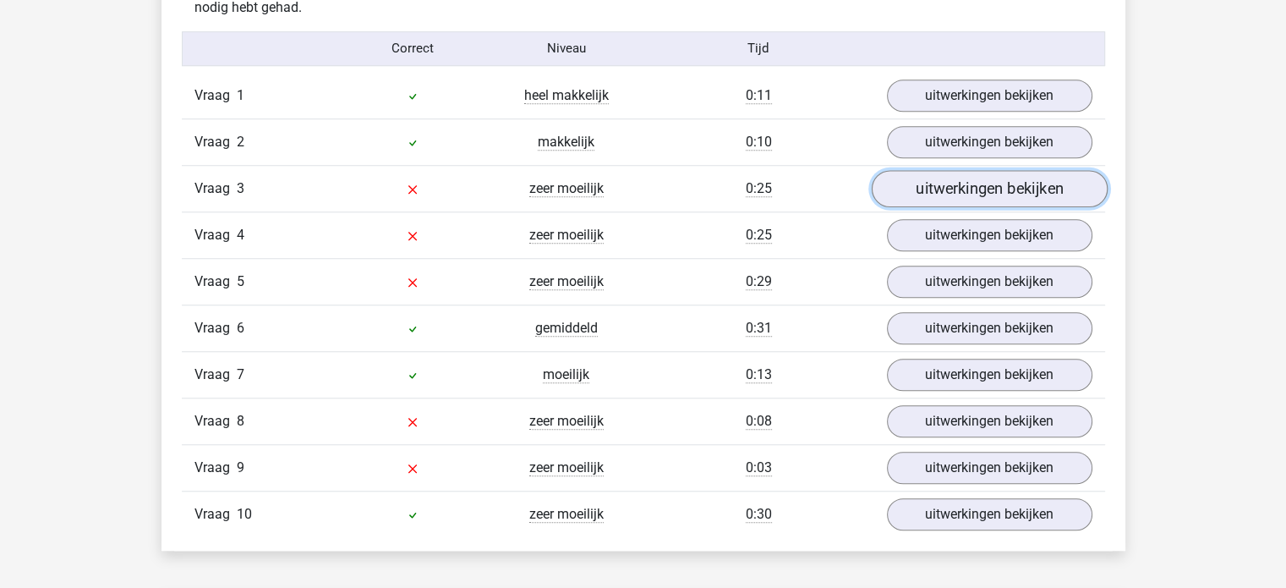
click at [950, 189] on link "uitwerkingen bekijken" at bounding box center [989, 188] width 236 height 37
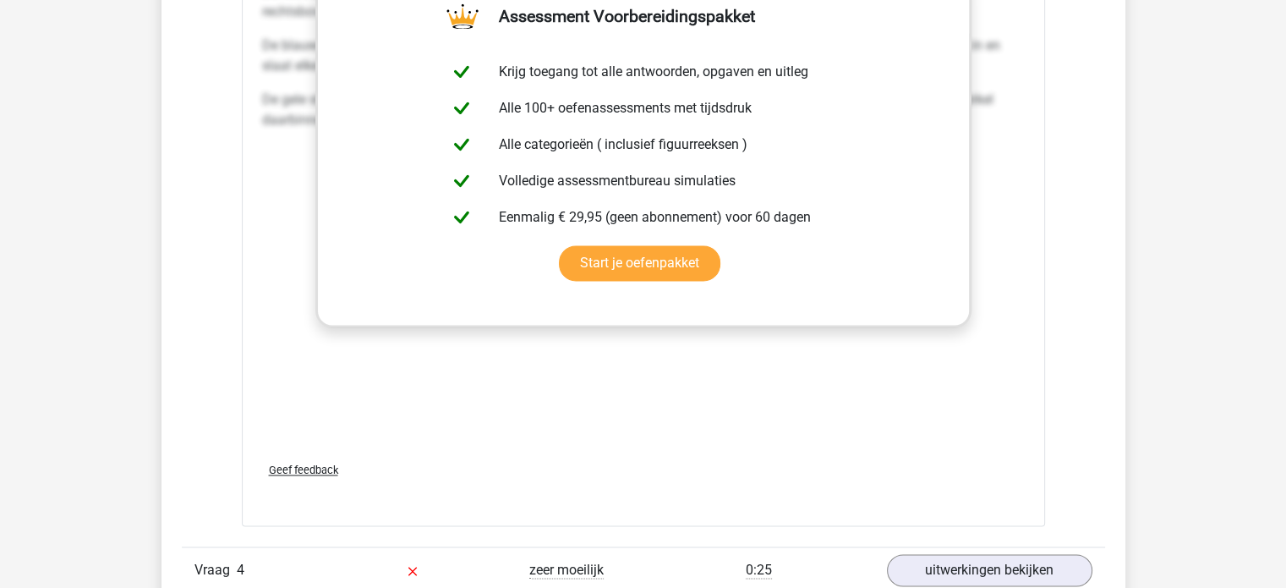
scroll to position [2469, 0]
click at [919, 344] on div "Om het antwoord te vinden, moet uitgezocht worden welk patroon de drie stippen …" at bounding box center [643, 192] width 763 height 507
